Goal: Find specific page/section: Find specific page/section

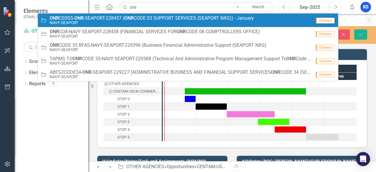
type input "onr"
click at [115, 23] on small "NAVY-SEAPORT" at bounding box center [152, 23] width 204 height 4
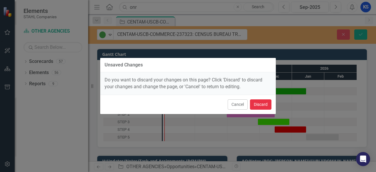
click at [256, 105] on button "Discard" at bounding box center [260, 104] width 21 height 10
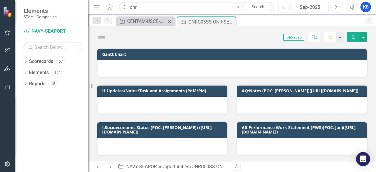
click at [169, 21] on icon "Close" at bounding box center [170, 21] width 6 height 5
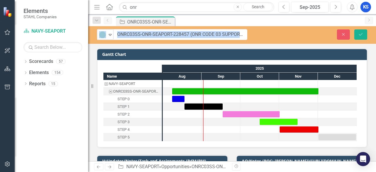
drag, startPoint x: 111, startPoint y: 34, endPoint x: 183, endPoint y: 34, distance: 71.9
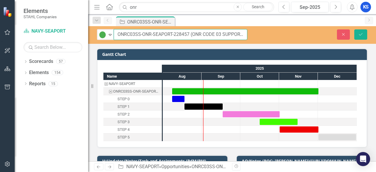
drag, startPoint x: 189, startPoint y: 33, endPoint x: 127, endPoint y: 43, distance: 61.9
click at [116, 35] on input "ONRC03SS-ONR-SEAPORT-228457 (ONR CODE 03 SUPPORT SERVICES (SEAPORT NXG)) - Janu…" at bounding box center [181, 34] width 134 height 11
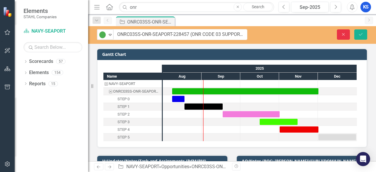
click at [339, 34] on button "Close" at bounding box center [343, 34] width 13 height 10
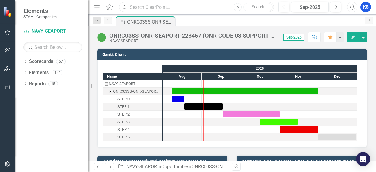
click at [154, 7] on input "text" at bounding box center [196, 7] width 155 height 10
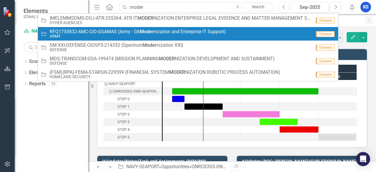
type input "moder"
click at [121, 32] on span "RFQ1755832-AMC-CIO-GSAMAS (Army - G6 Moder nization and Enterprise IT Support)" at bounding box center [138, 31] width 176 height 5
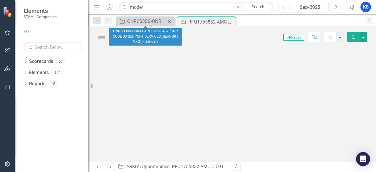
click at [172, 20] on icon "Close" at bounding box center [170, 21] width 6 height 5
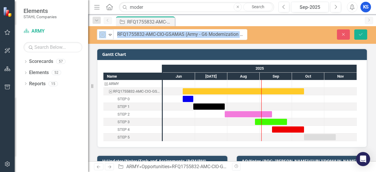
drag, startPoint x: 110, startPoint y: 35, endPoint x: 187, endPoint y: 36, distance: 77.2
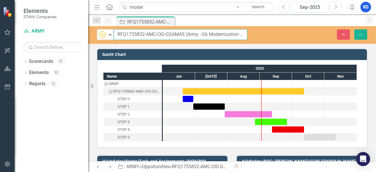
drag, startPoint x: 117, startPoint y: 34, endPoint x: 185, endPoint y: 34, distance: 67.5
click at [185, 34] on input "RFQ1755832-AMC-CIO-GSAMAS (Army - G6 Modernization and Enterprise IT Support)" at bounding box center [181, 34] width 134 height 11
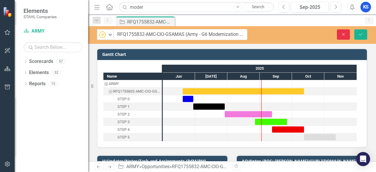
drag, startPoint x: 341, startPoint y: 36, endPoint x: 76, endPoint y: 5, distance: 266.7
click at [341, 36] on icon "Close" at bounding box center [343, 34] width 5 height 4
